Goal: Navigation & Orientation: Find specific page/section

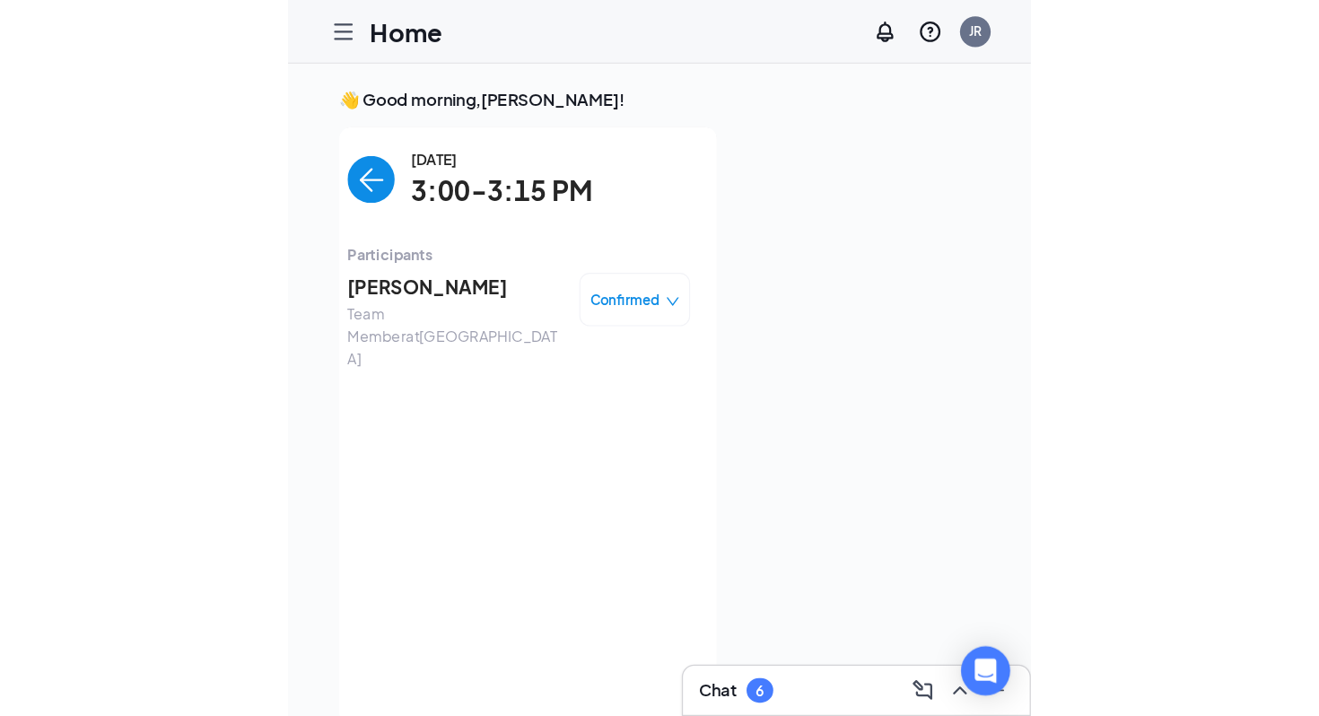
scroll to position [38, 0]
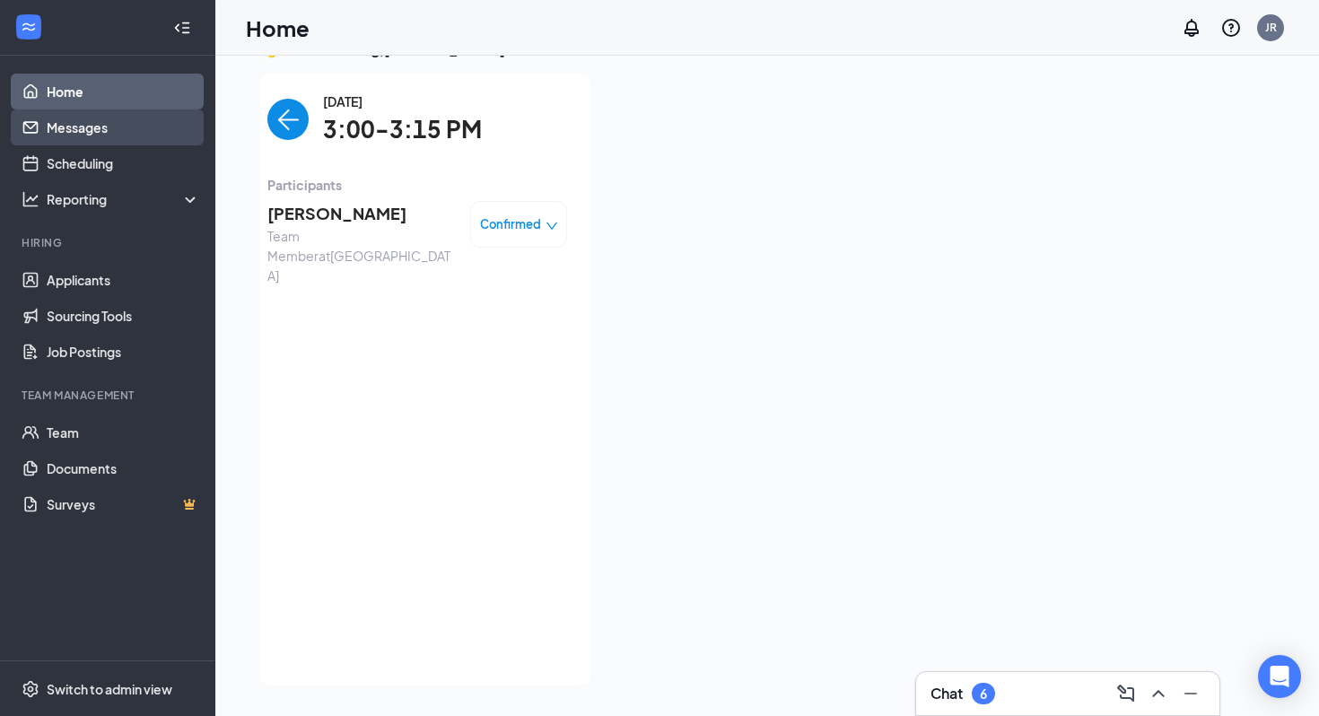
click at [80, 120] on link "Messages" at bounding box center [123, 127] width 153 height 36
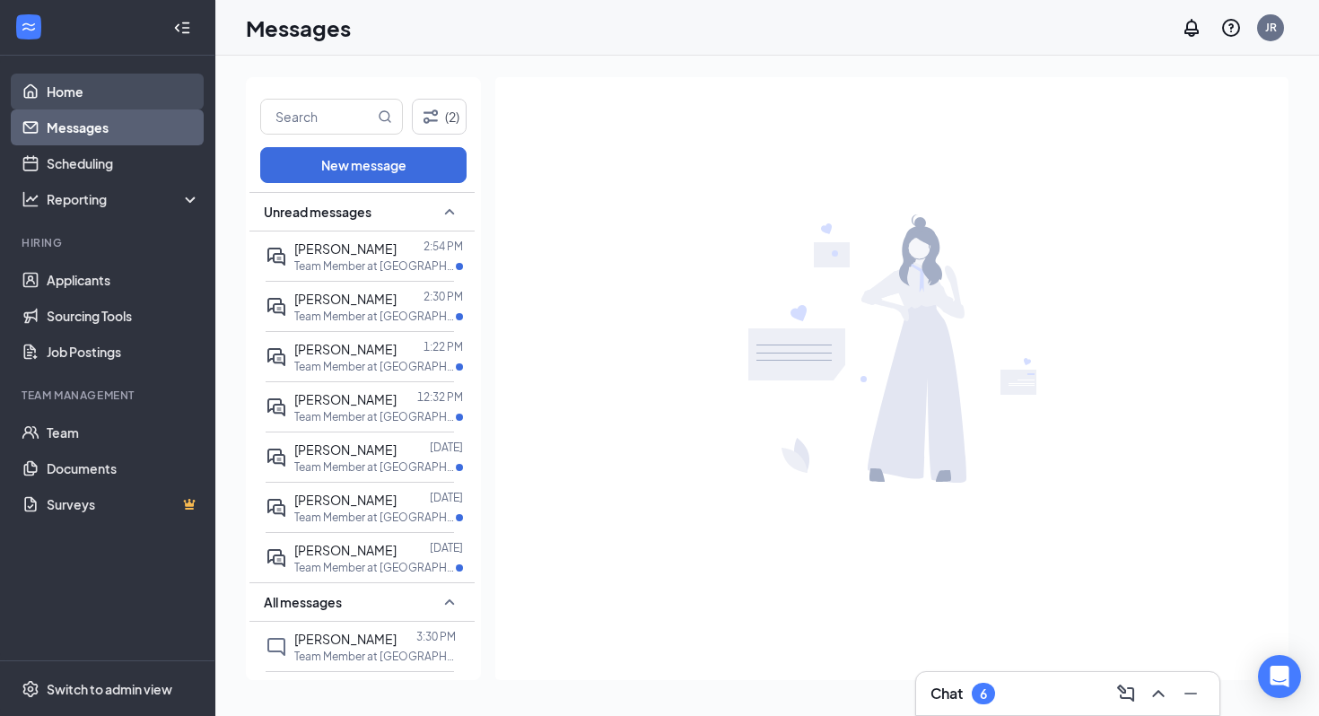
click at [125, 100] on link "Home" at bounding box center [123, 92] width 153 height 36
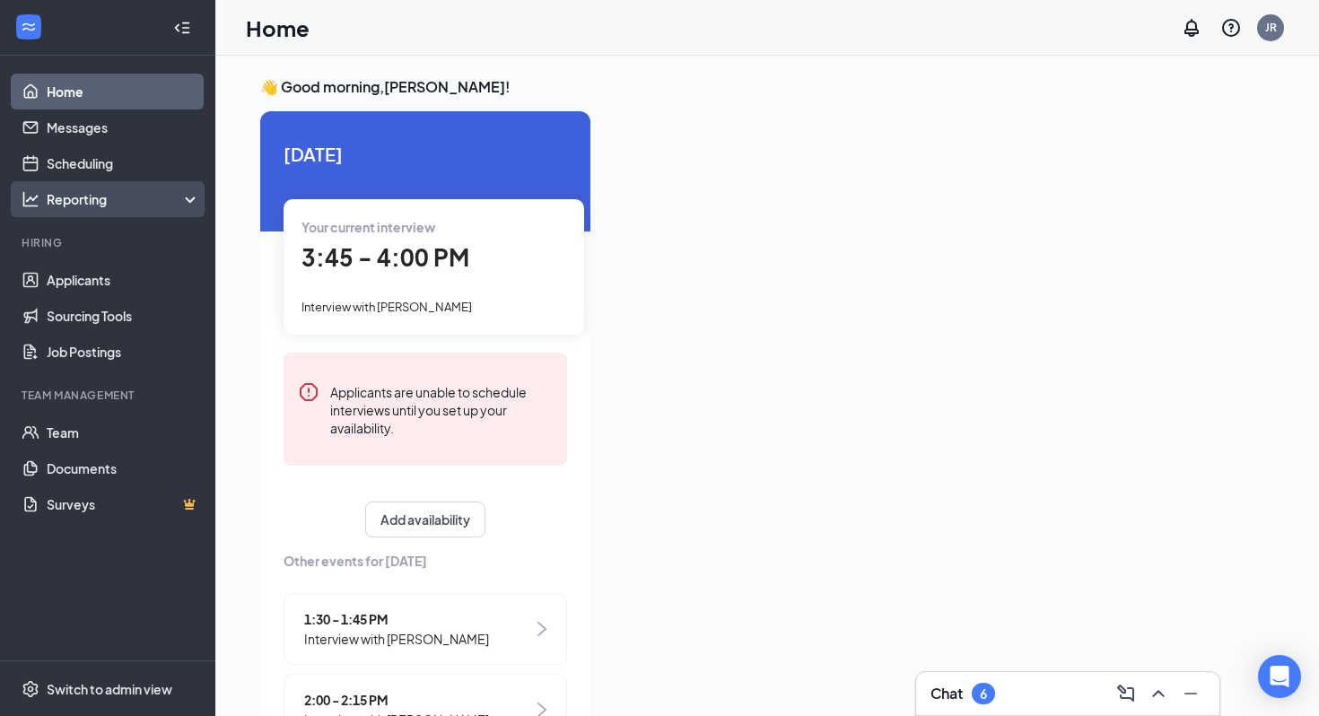
click at [101, 187] on div "Reporting" at bounding box center [107, 199] width 215 height 36
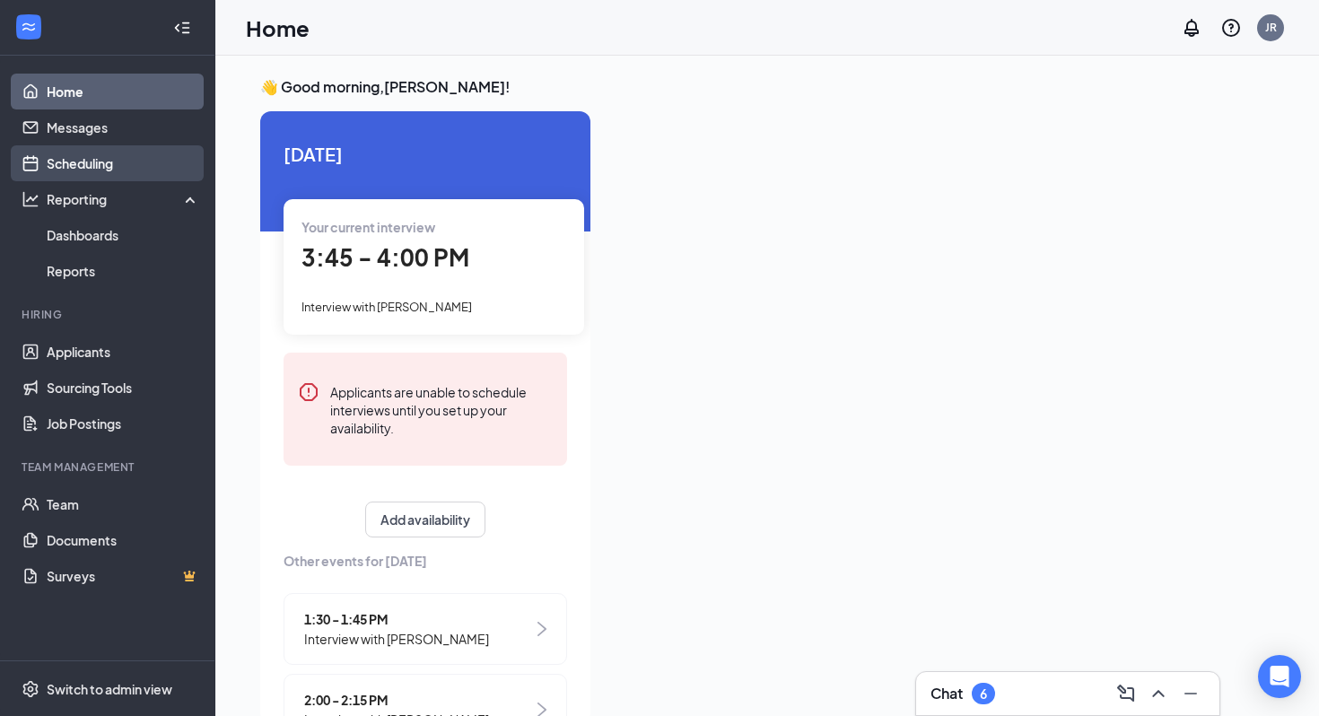
click at [102, 162] on link "Scheduling" at bounding box center [123, 163] width 153 height 36
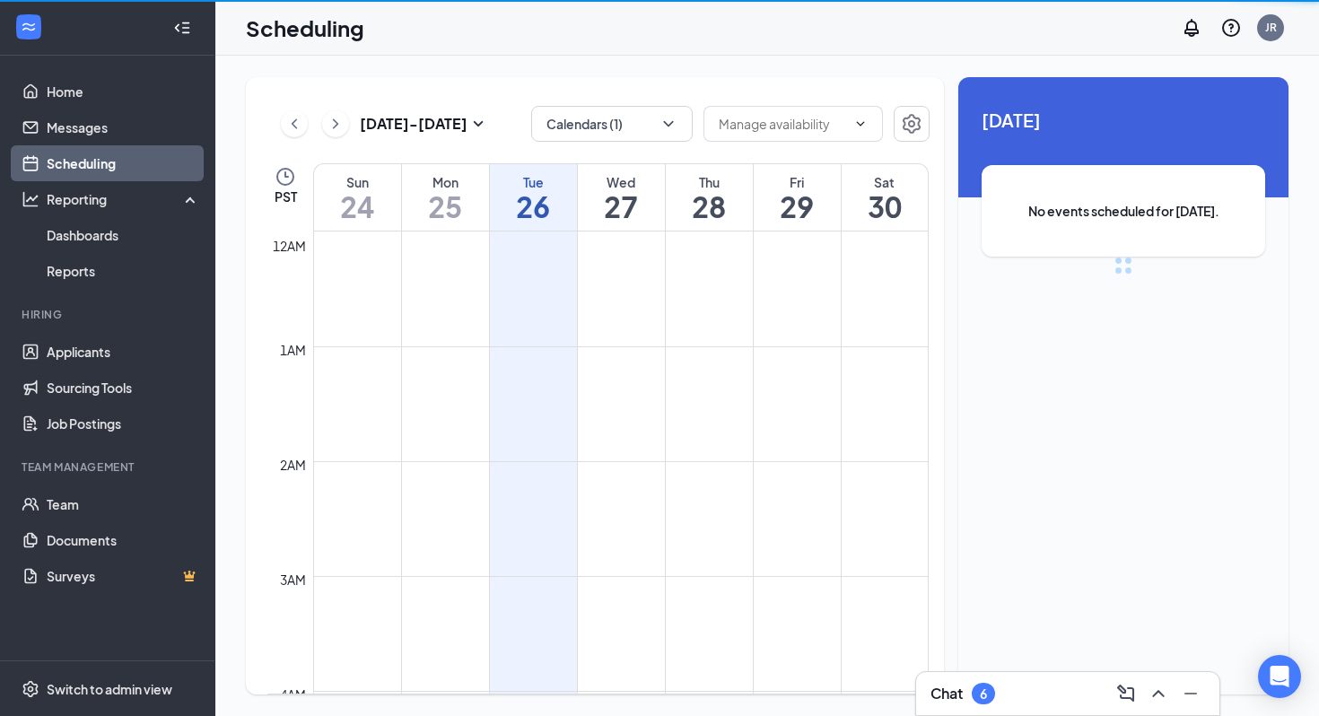
scroll to position [882, 0]
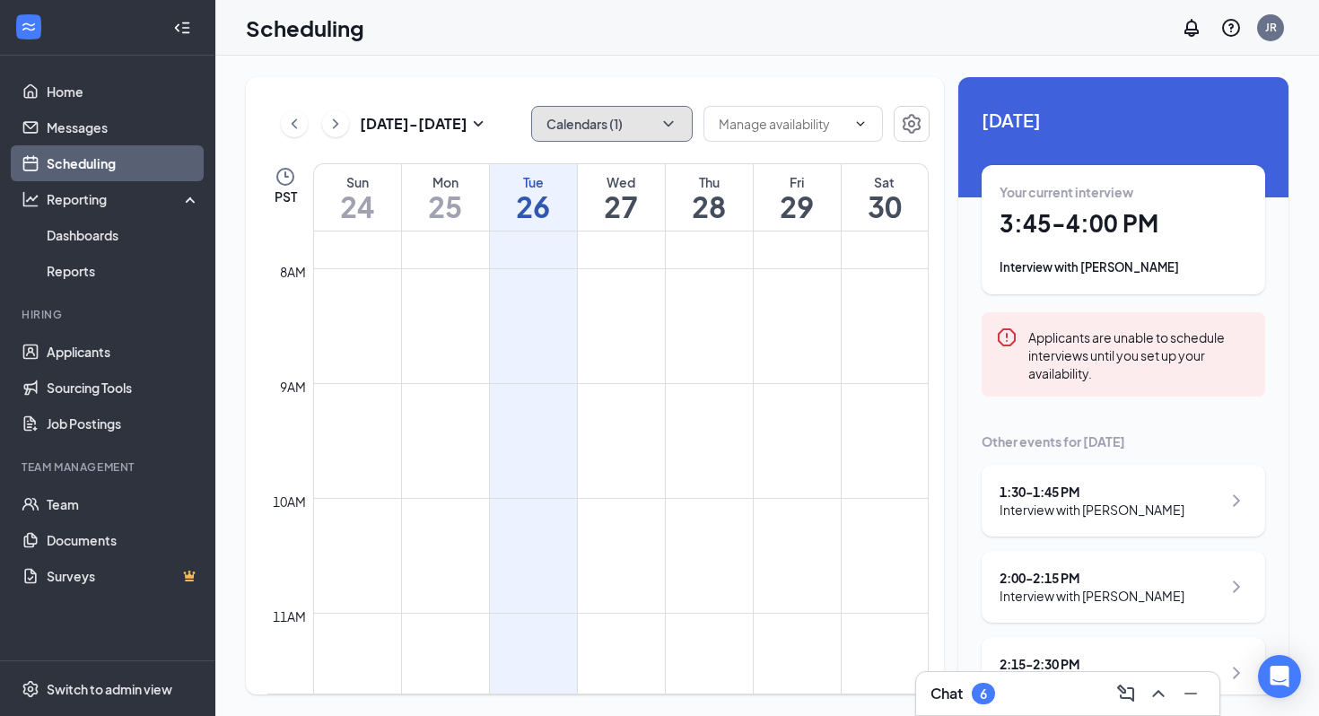
click at [604, 121] on button "Calendars (1)" at bounding box center [611, 124] width 161 height 36
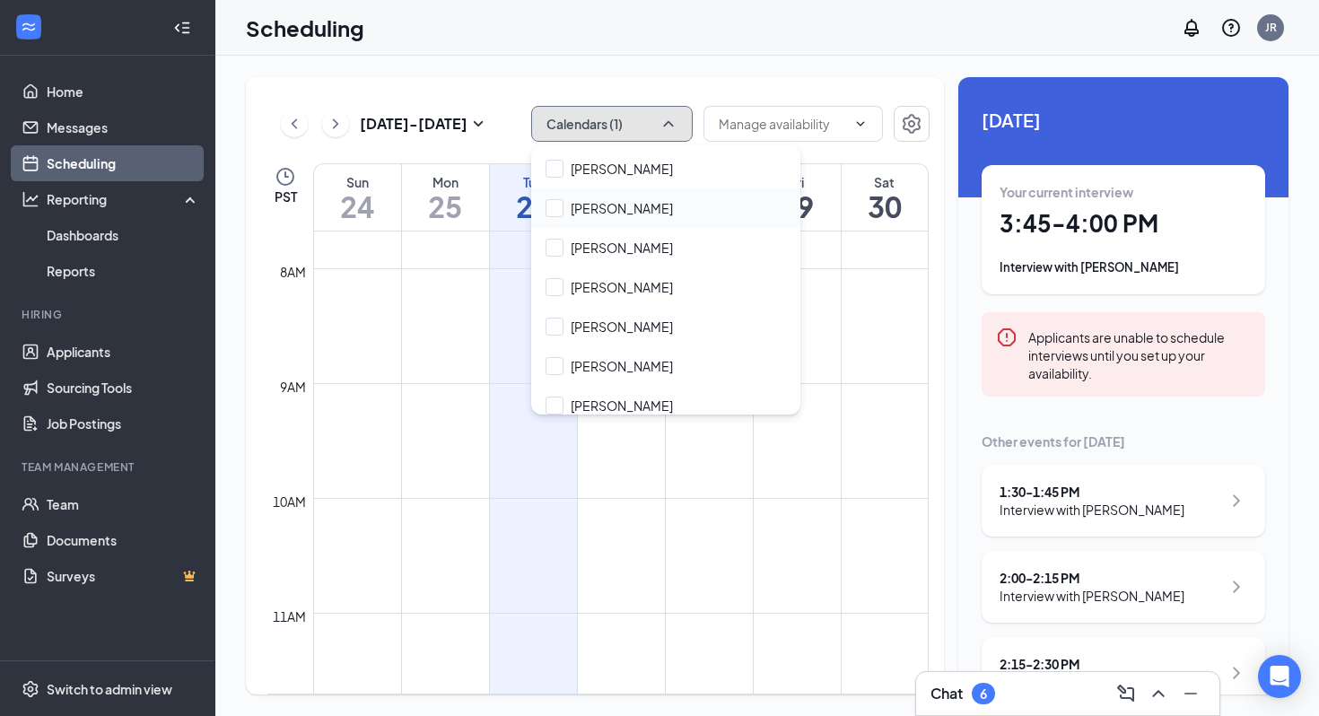
scroll to position [5760, 0]
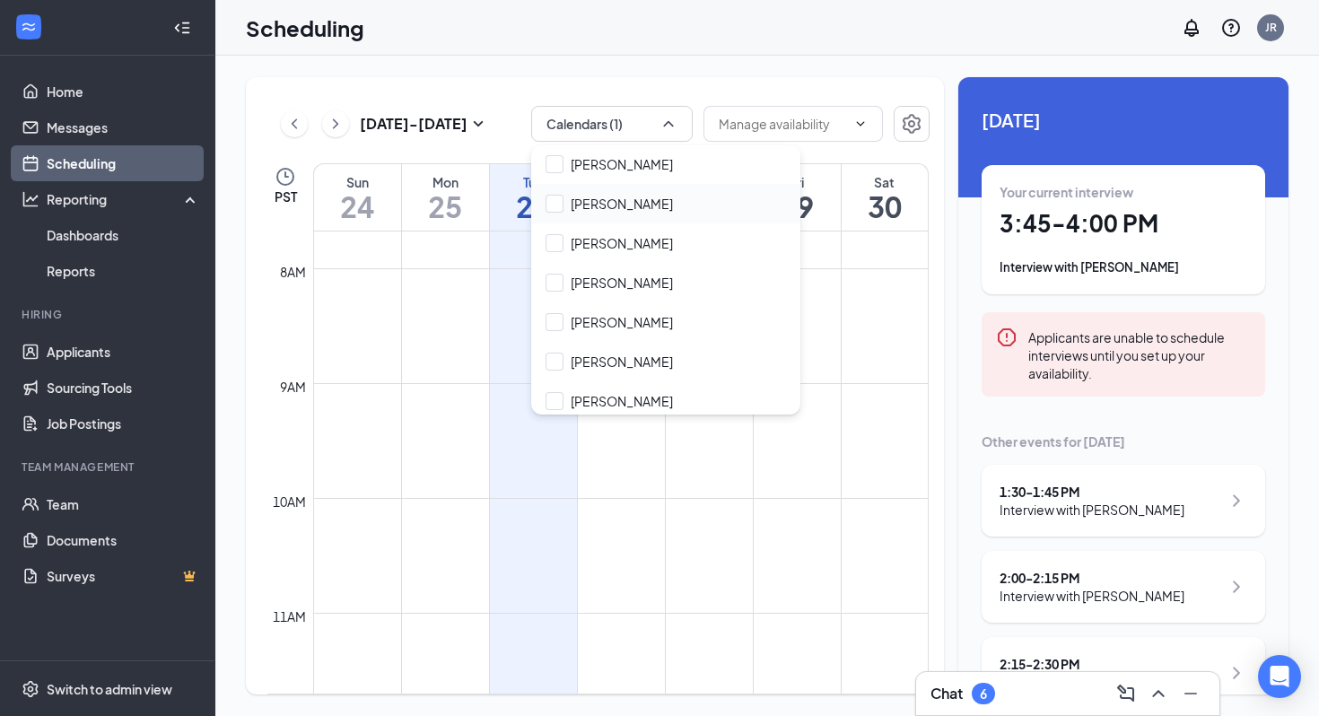
click at [599, 381] on div "[PERSON_NAME]" at bounding box center [665, 400] width 269 height 39
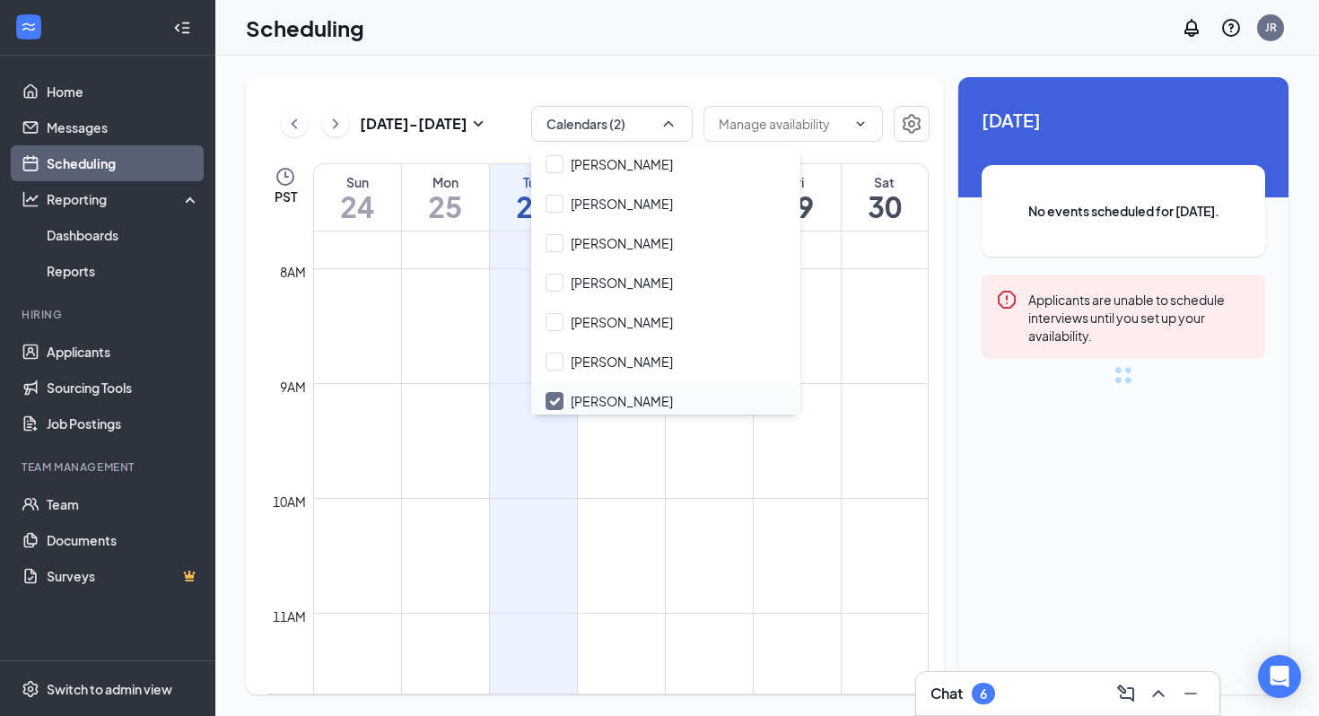
click at [599, 381] on div "[PERSON_NAME]" at bounding box center [665, 400] width 269 height 39
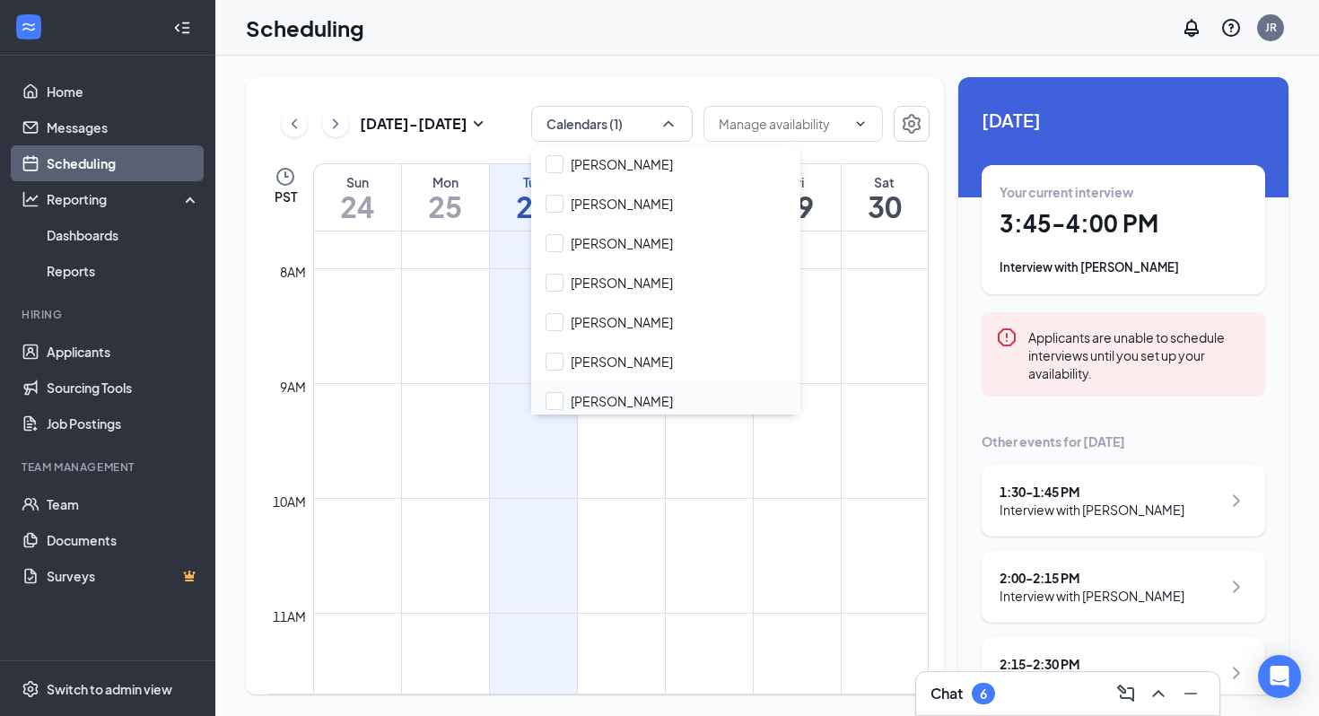
click at [599, 381] on div "[PERSON_NAME]" at bounding box center [665, 400] width 269 height 39
checkbox input "true"
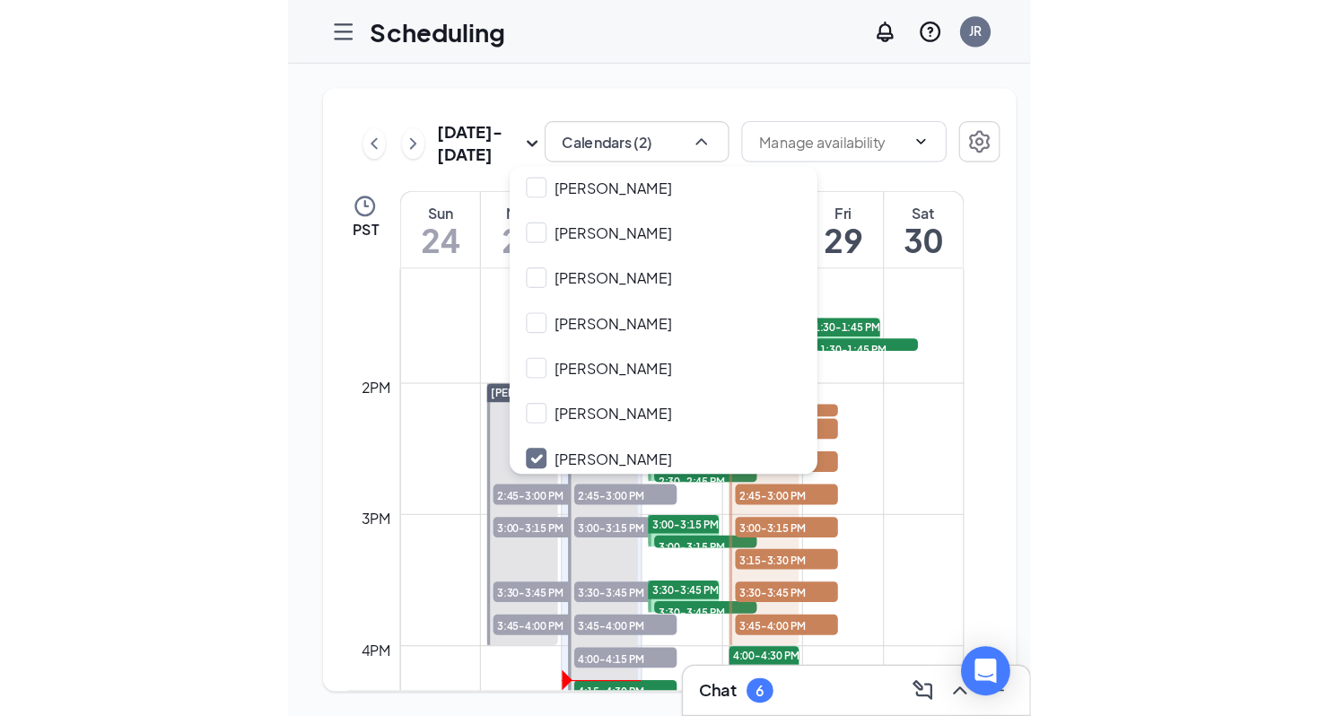
scroll to position [5721, 0]
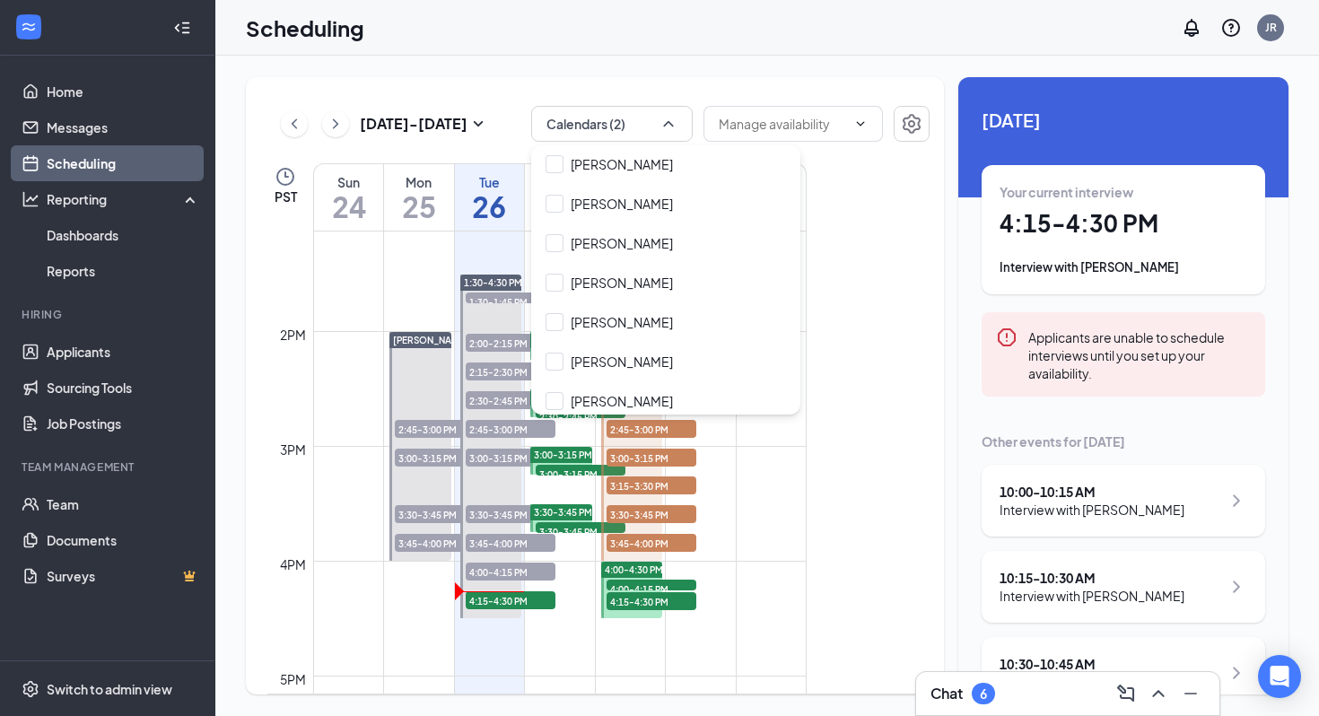
click at [580, 49] on div "Scheduling JR" at bounding box center [766, 28] width 1103 height 56
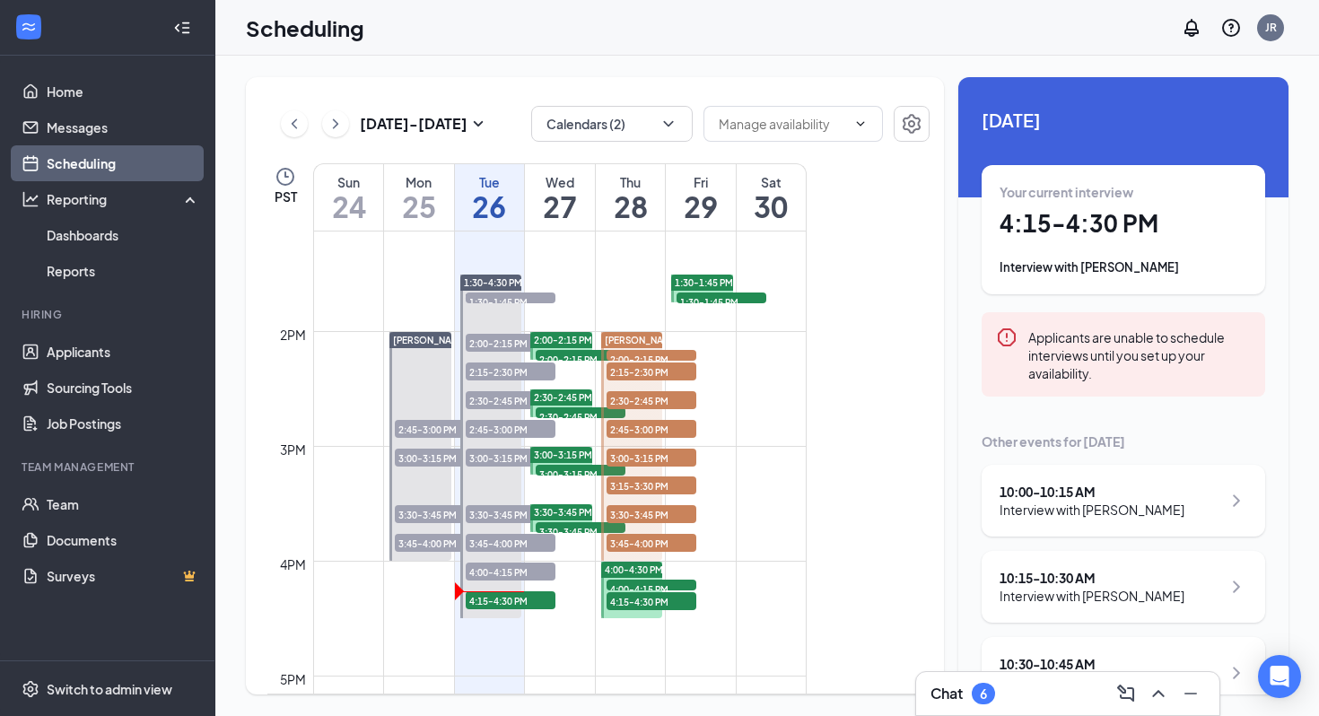
click at [649, 625] on div "Chat 6" at bounding box center [1067, 693] width 275 height 29
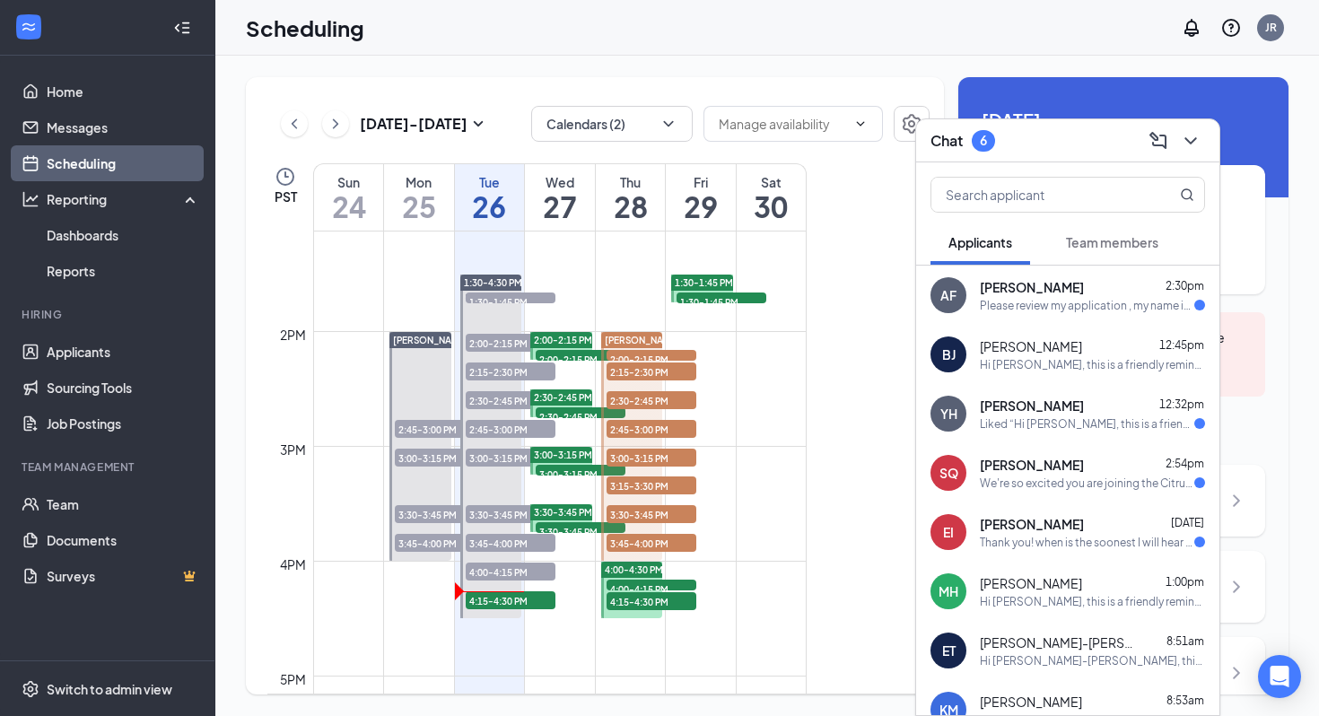
click at [649, 311] on div "Please review my application , my name is [PERSON_NAME]" at bounding box center [1087, 305] width 214 height 15
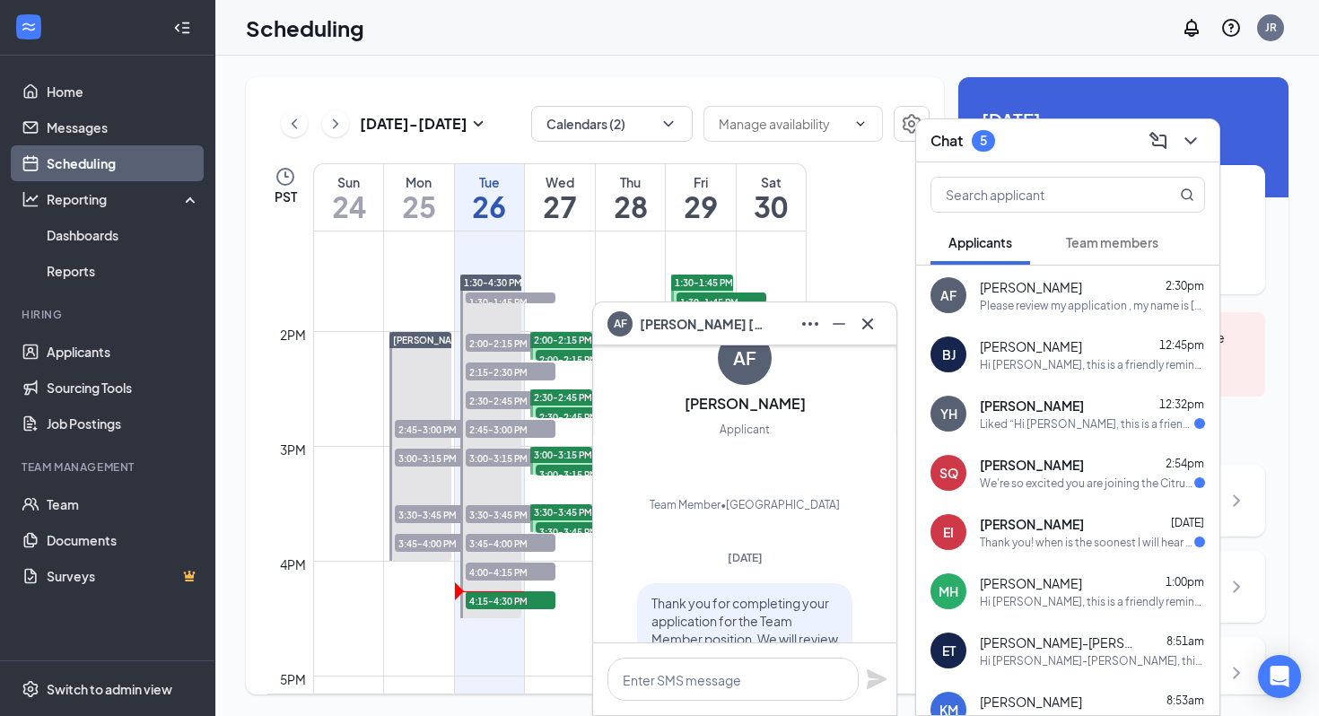
scroll to position [-283, 0]
click at [92, 353] on link "Applicants" at bounding box center [123, 352] width 153 height 36
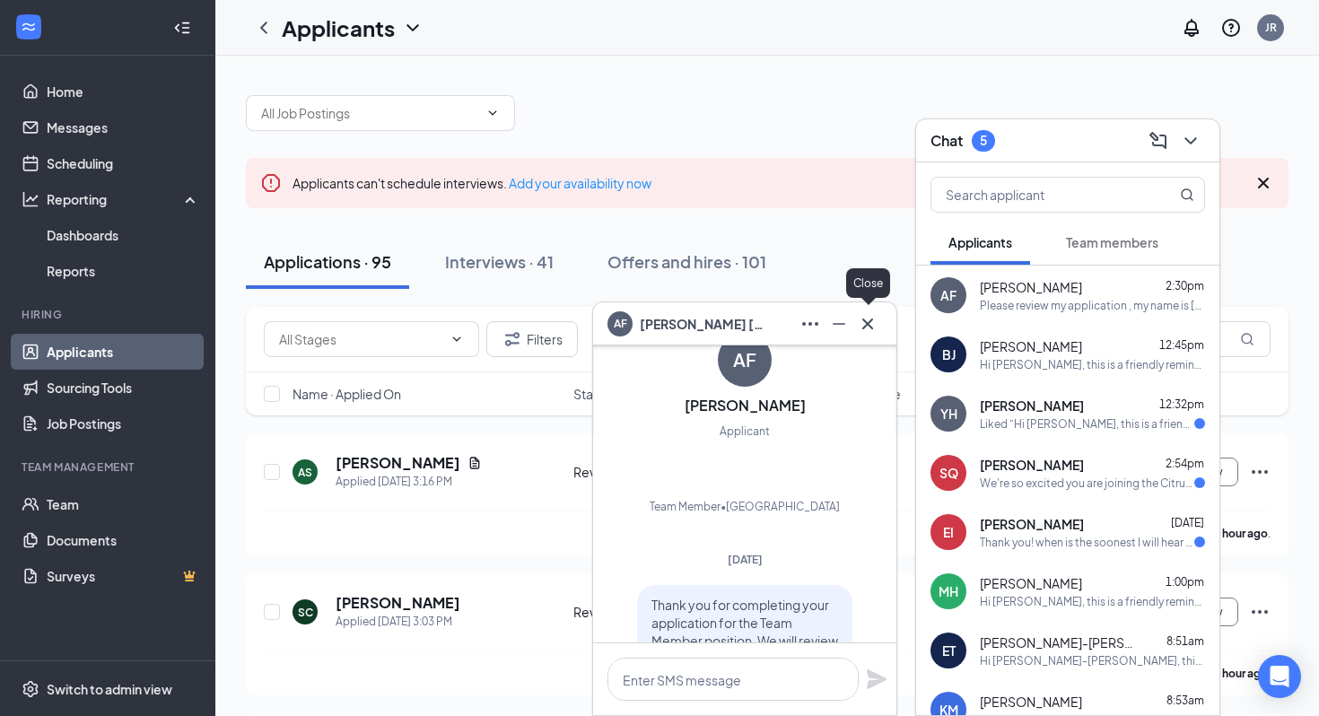
click at [649, 327] on icon "Cross" at bounding box center [868, 324] width 22 height 22
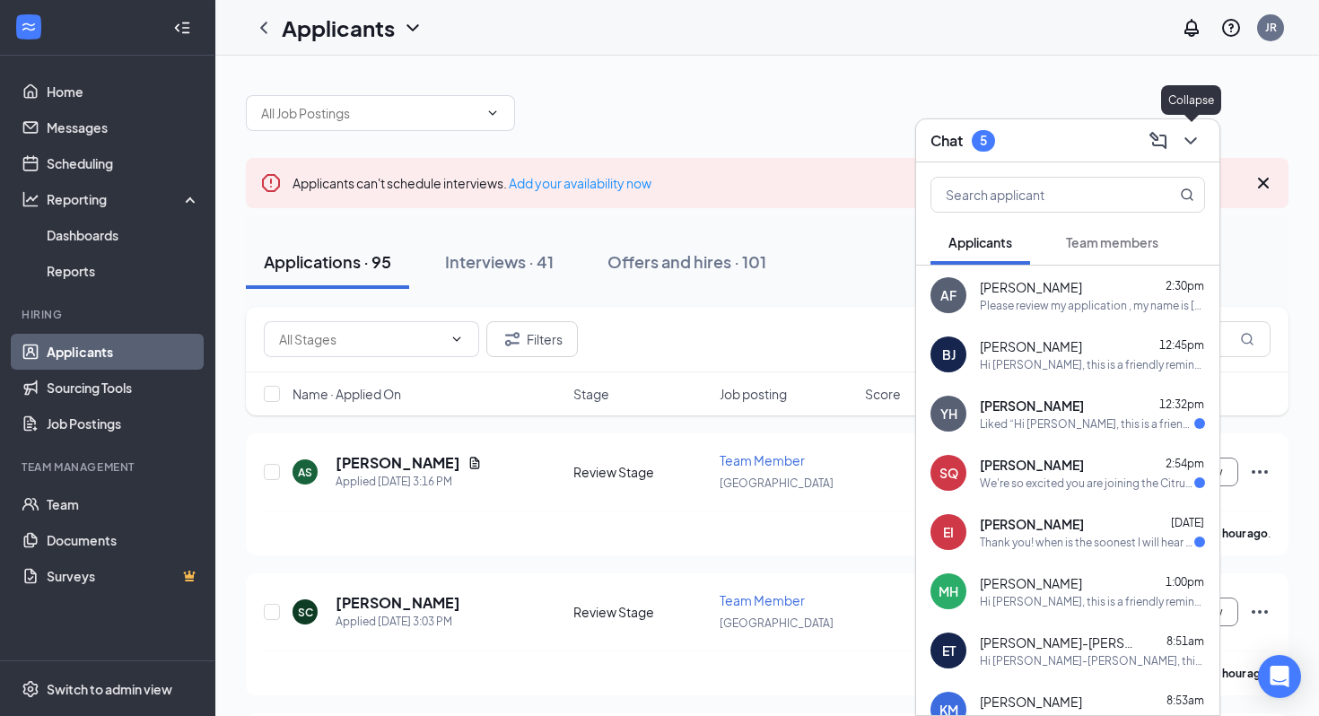
click at [649, 149] on icon "ChevronDown" at bounding box center [1191, 141] width 22 height 22
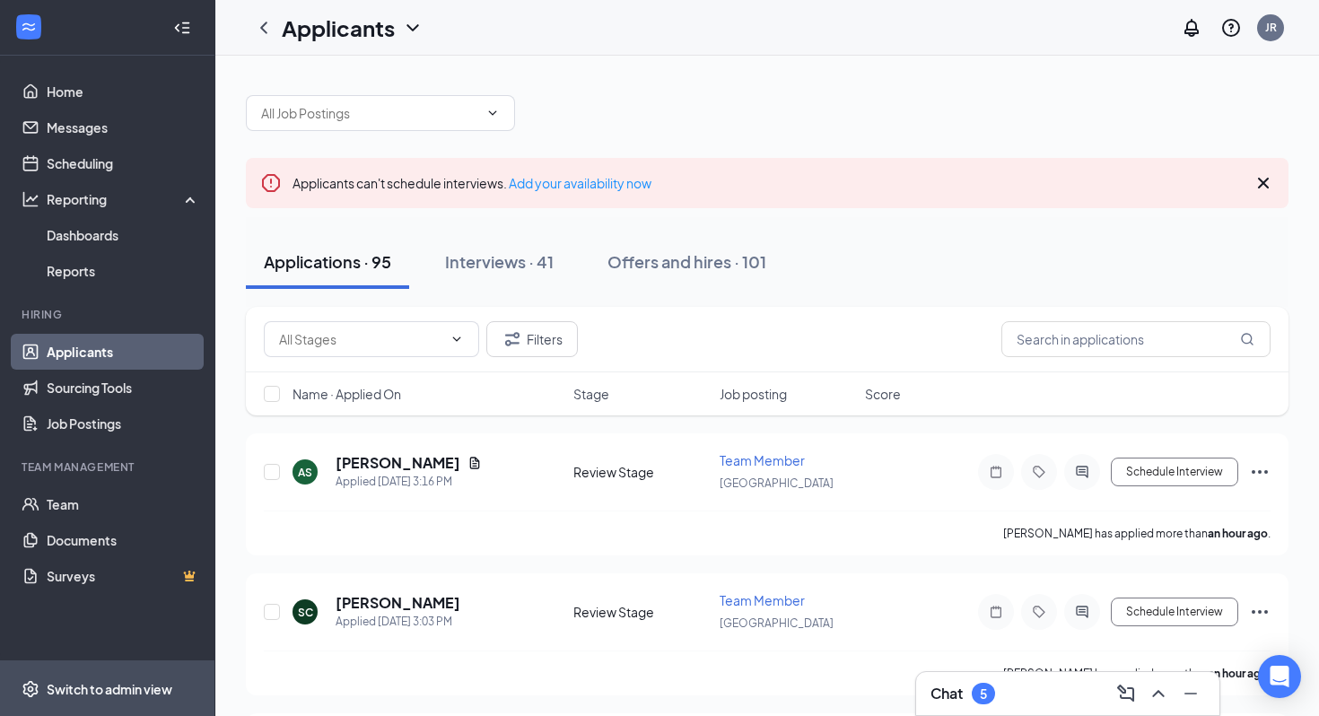
click at [88, 625] on span "Switch to admin view" at bounding box center [123, 688] width 153 height 55
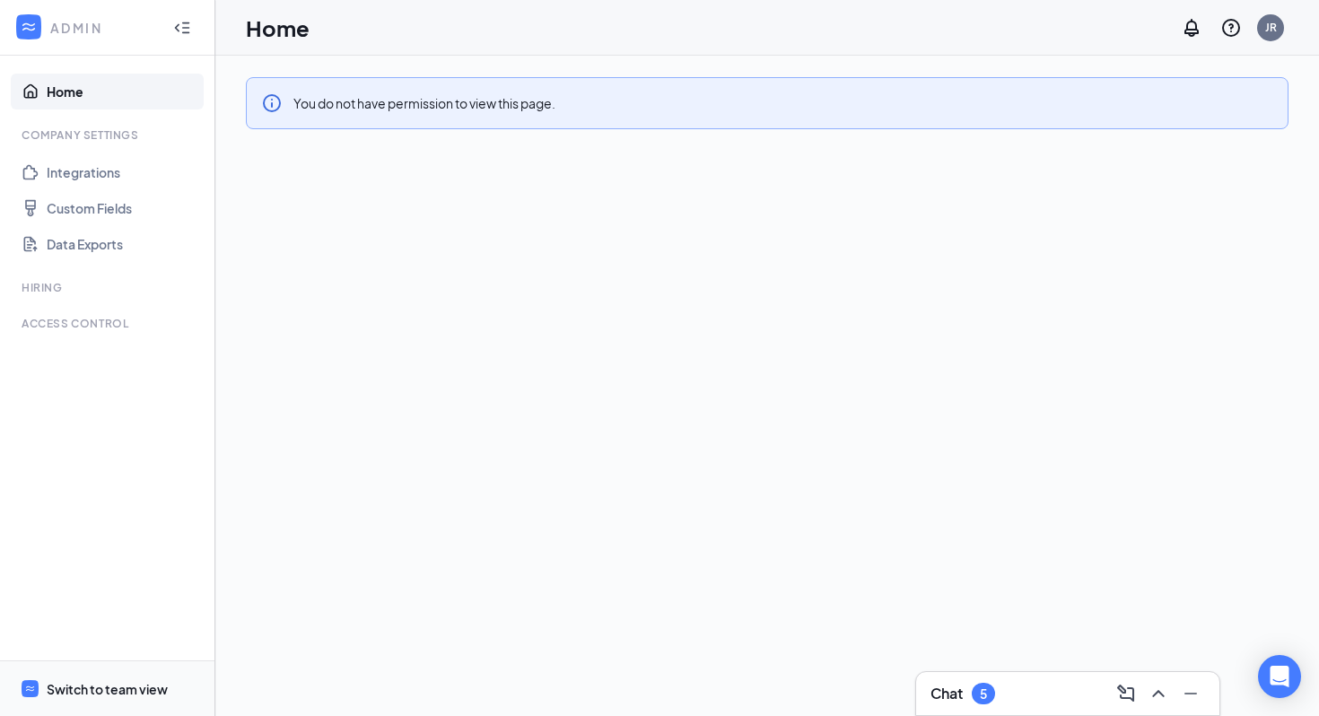
click at [86, 625] on div "Switch to team view" at bounding box center [107, 689] width 121 height 18
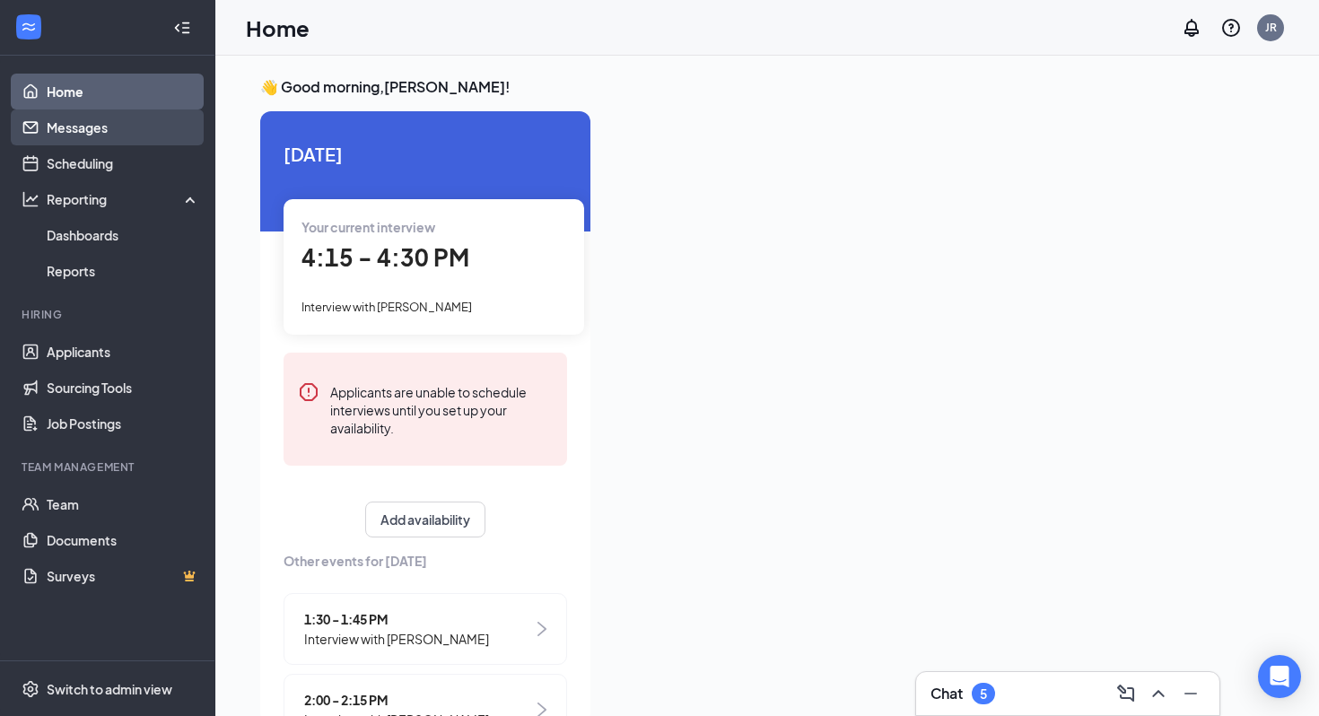
click at [88, 132] on link "Messages" at bounding box center [123, 127] width 153 height 36
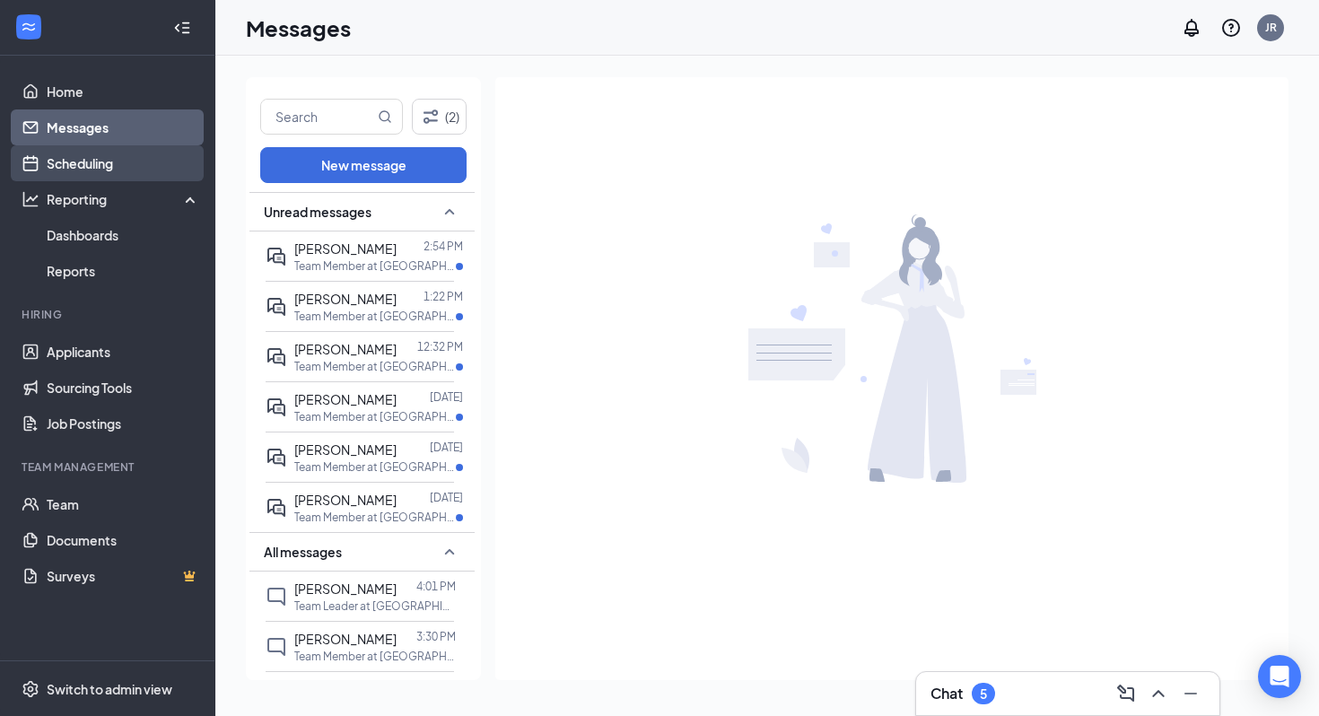
click at [73, 160] on link "Scheduling" at bounding box center [123, 163] width 153 height 36
